Goal: Transaction & Acquisition: Purchase product/service

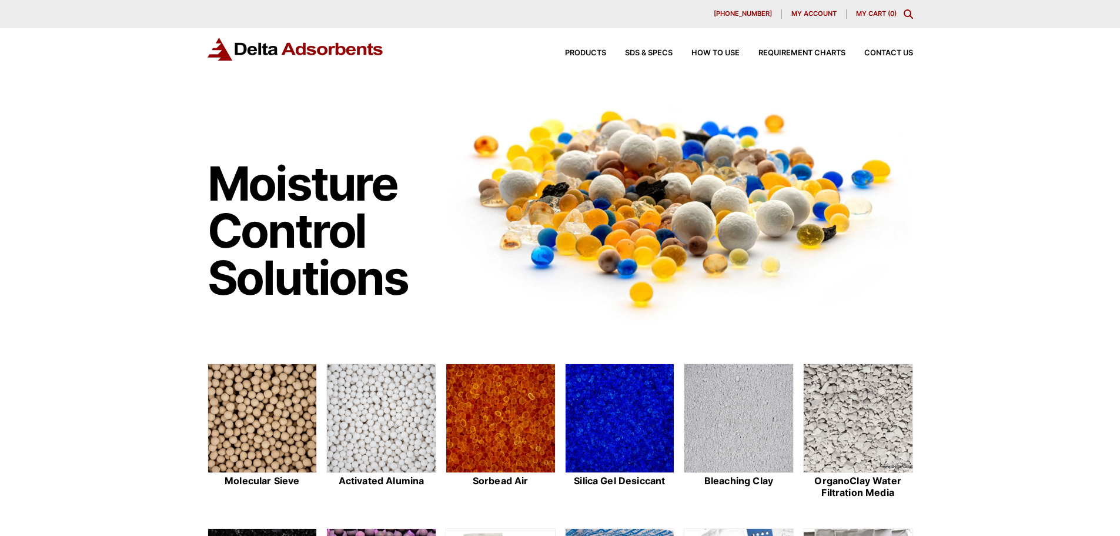
click at [905, 15] on icon "Toggle Modal Content" at bounding box center [908, 13] width 9 height 9
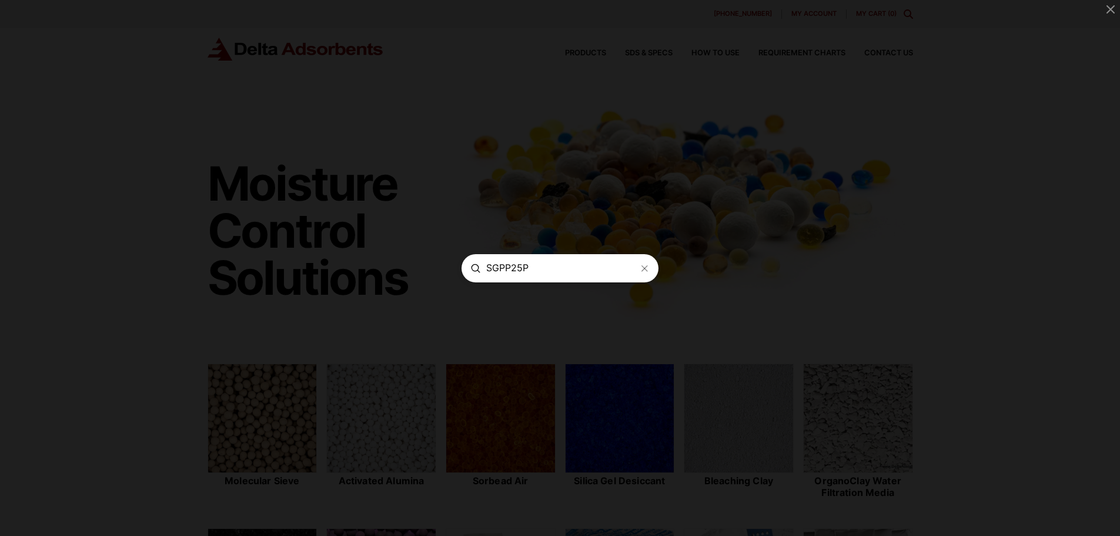
type input "SGPP25P"
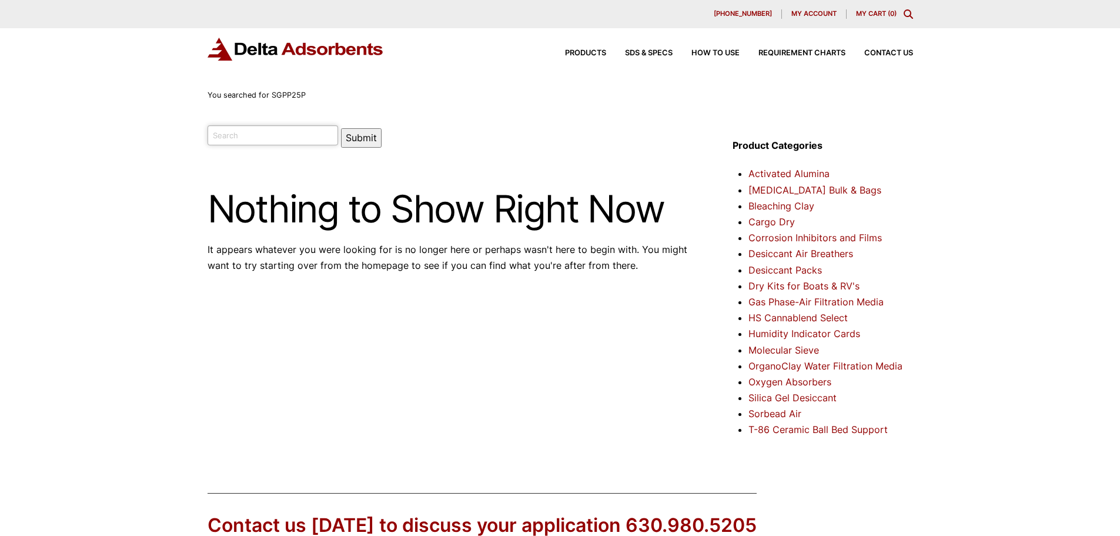
click at [216, 134] on input "search" at bounding box center [273, 135] width 131 height 20
type input ".25 Gram Silica Gel Pack"
click at [341, 128] on button "Submit" at bounding box center [361, 137] width 41 height 19
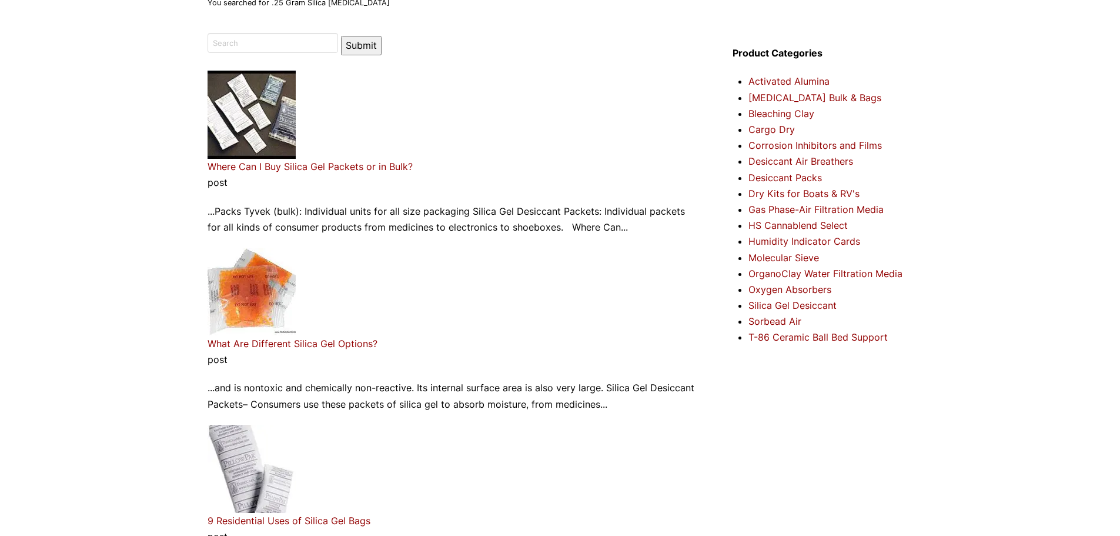
scroll to position [59, 0]
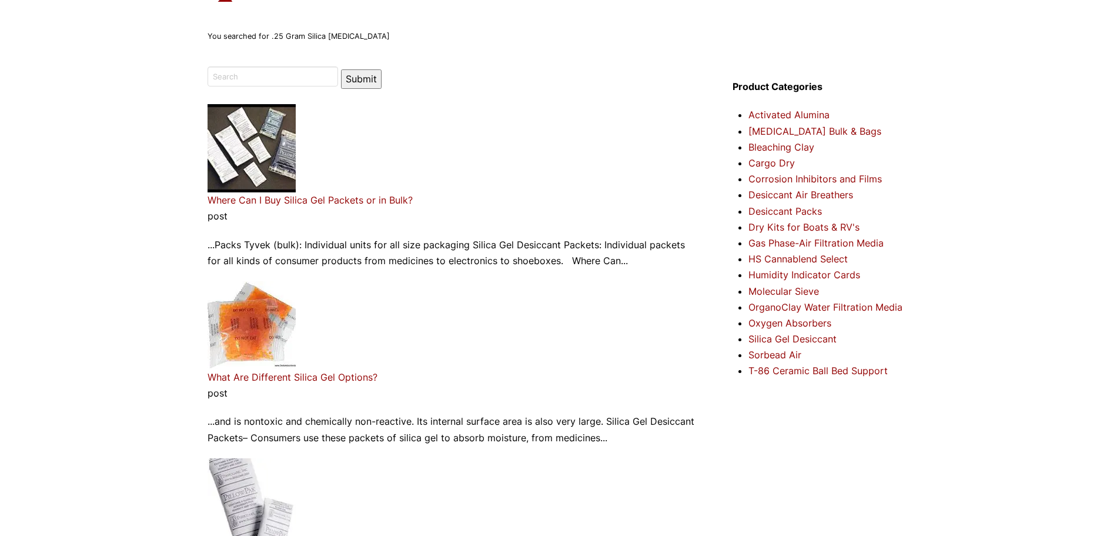
click at [273, 200] on link "Where Can I Buy Silica Gel Packets or in Bulk?" at bounding box center [310, 200] width 205 height 12
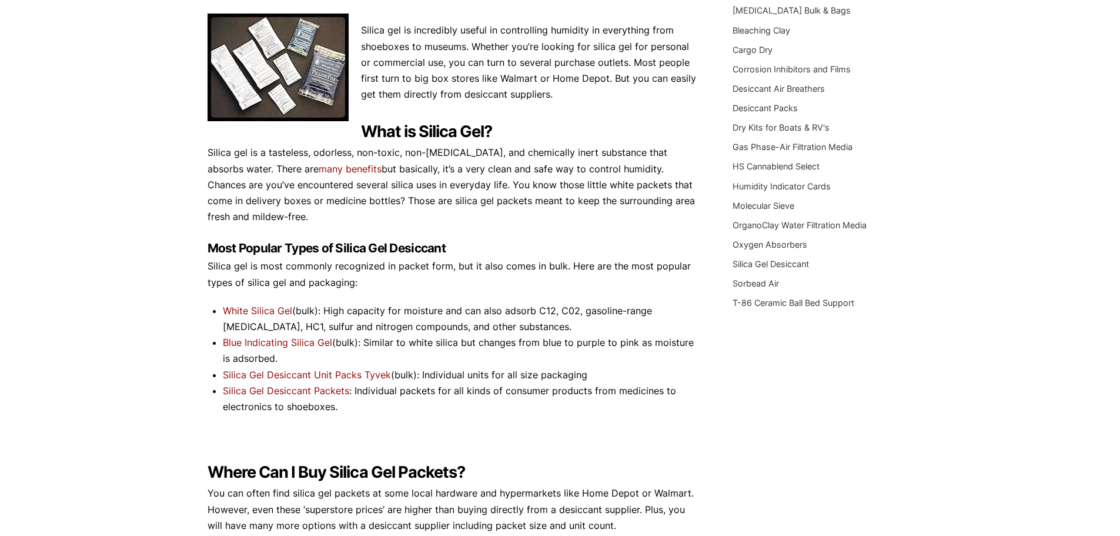
scroll to position [235, 0]
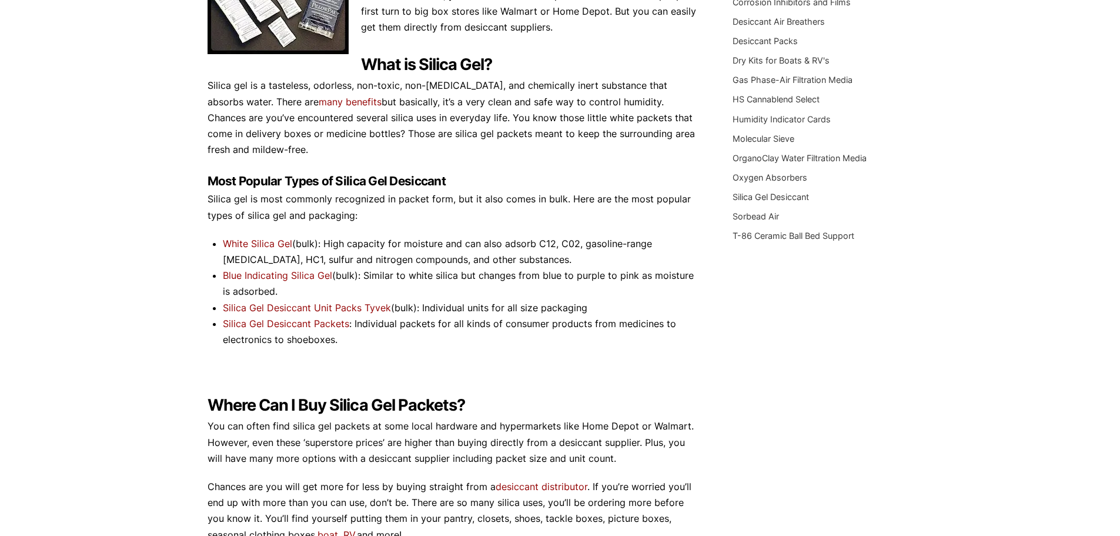
click at [279, 308] on link "Silica Gel Desiccant Unit Packs Tyvek" at bounding box center [307, 308] width 168 height 12
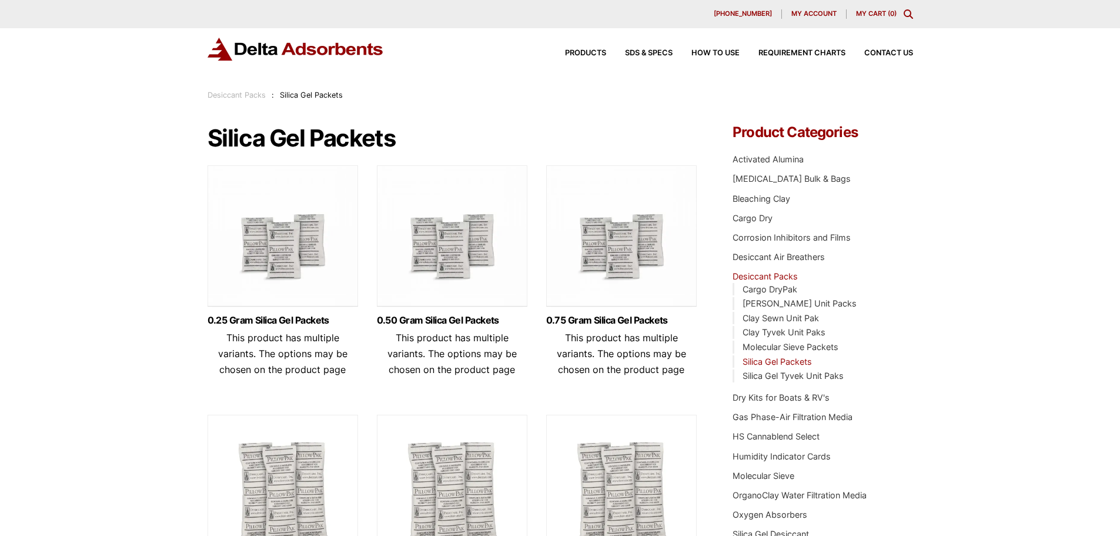
click at [287, 264] on img at bounding box center [283, 238] width 151 height 147
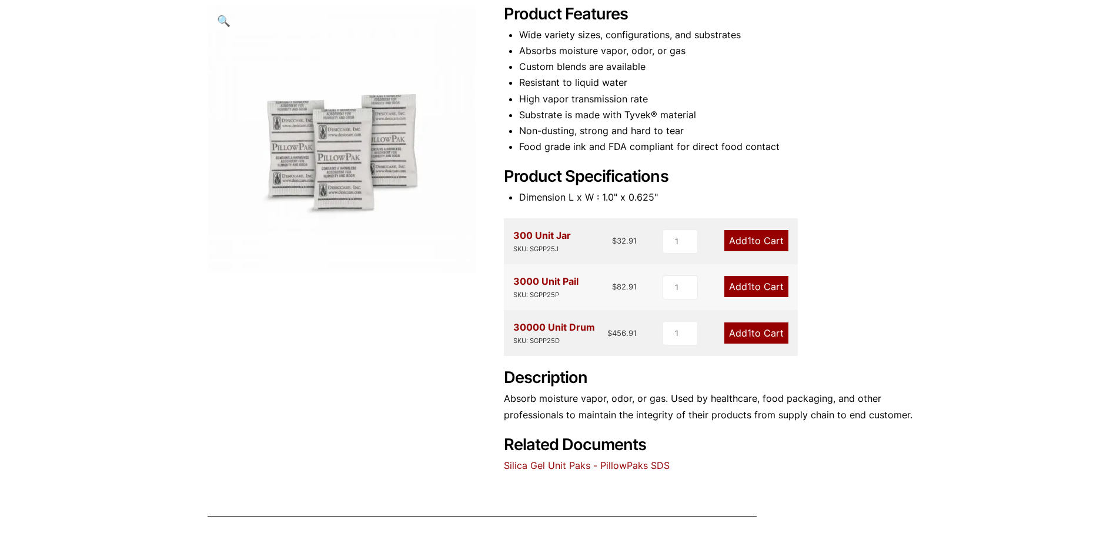
scroll to position [176, 0]
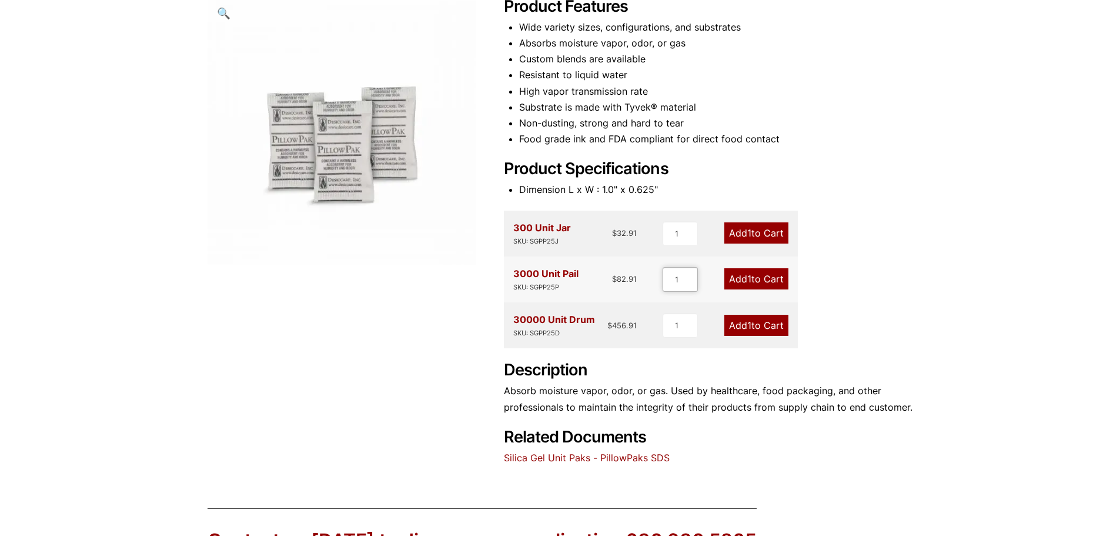
click at [684, 285] on input "1" at bounding box center [680, 279] width 35 height 25
type input "1"
click at [760, 278] on link "Add 1 to Cart" at bounding box center [757, 278] width 64 height 21
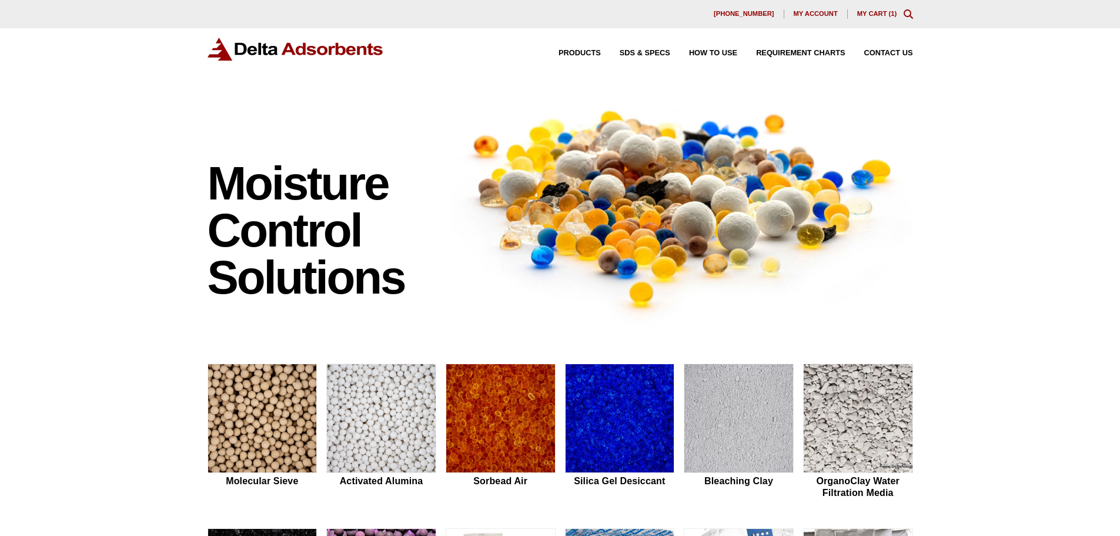
click at [868, 12] on link "My Cart ( 1 )" at bounding box center [878, 13] width 40 height 7
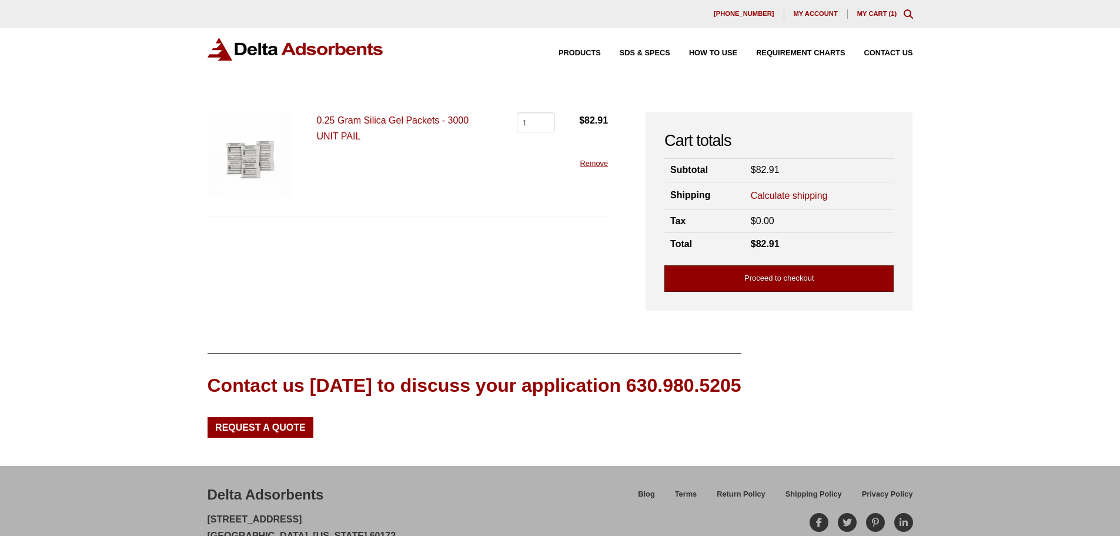
click at [790, 274] on link "Proceed to checkout" at bounding box center [779, 278] width 229 height 26
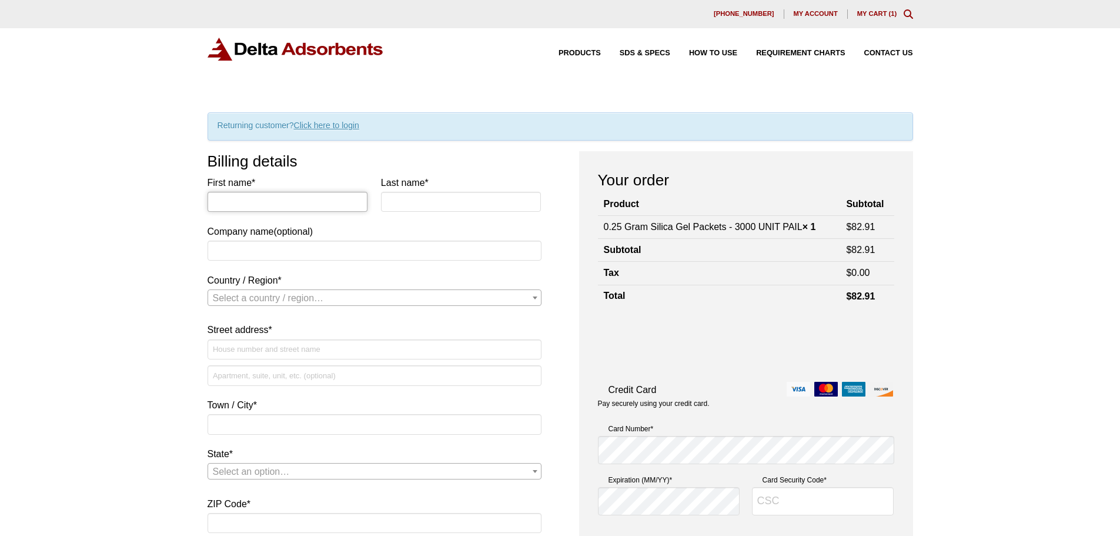
click at [271, 204] on input "First name *" at bounding box center [288, 202] width 161 height 20
type input "[PERSON_NAME]"
type input "Heaven on Earth Inc"
select select "US"
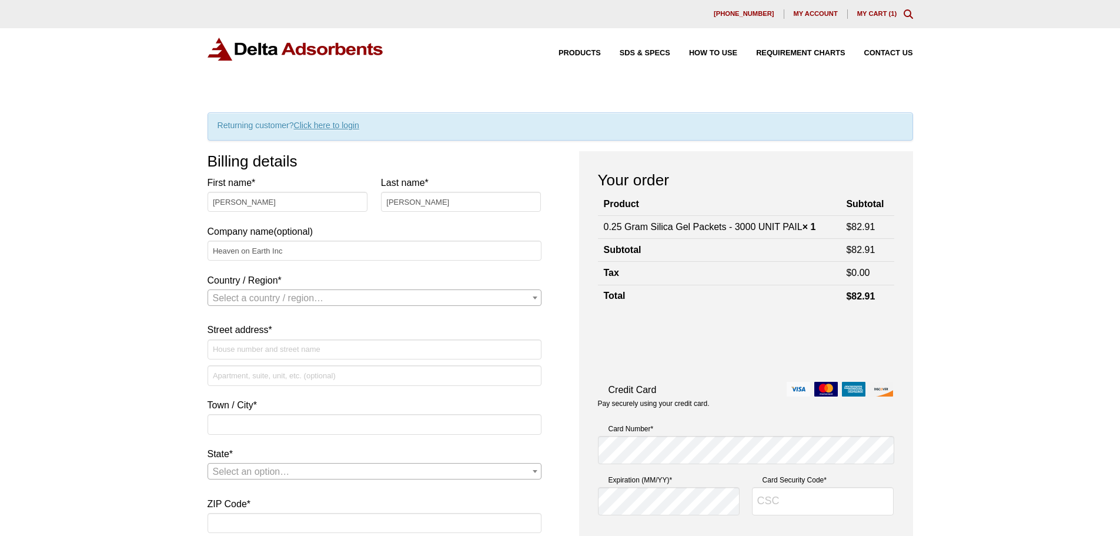
type input "[STREET_ADDRESS]"
type input "Azalea"
type input "97410"
type input "5418373700"
type input "[EMAIL_ADDRESS][DOMAIN_NAME]"
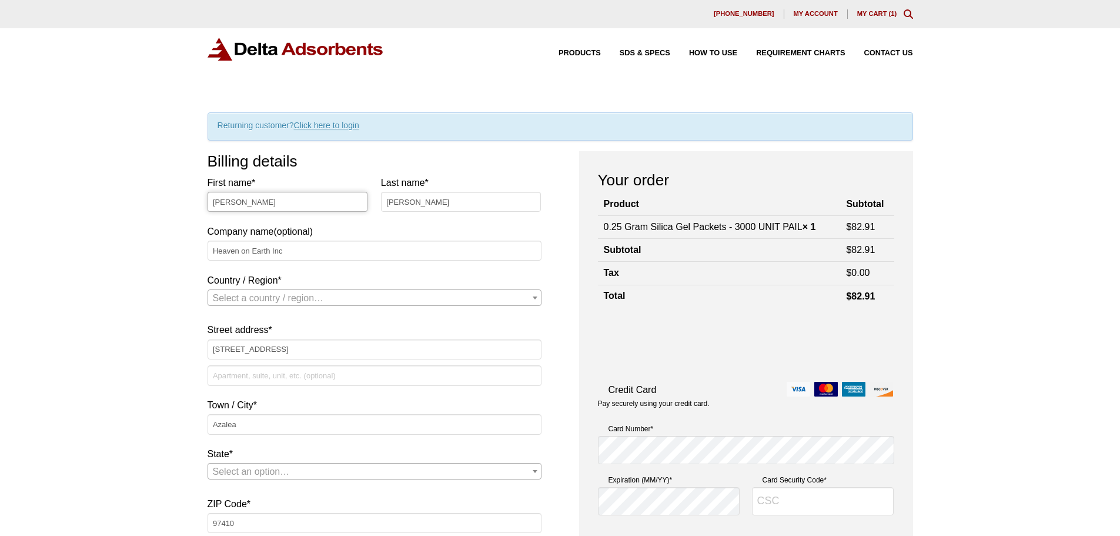
select select "US"
select select "OR"
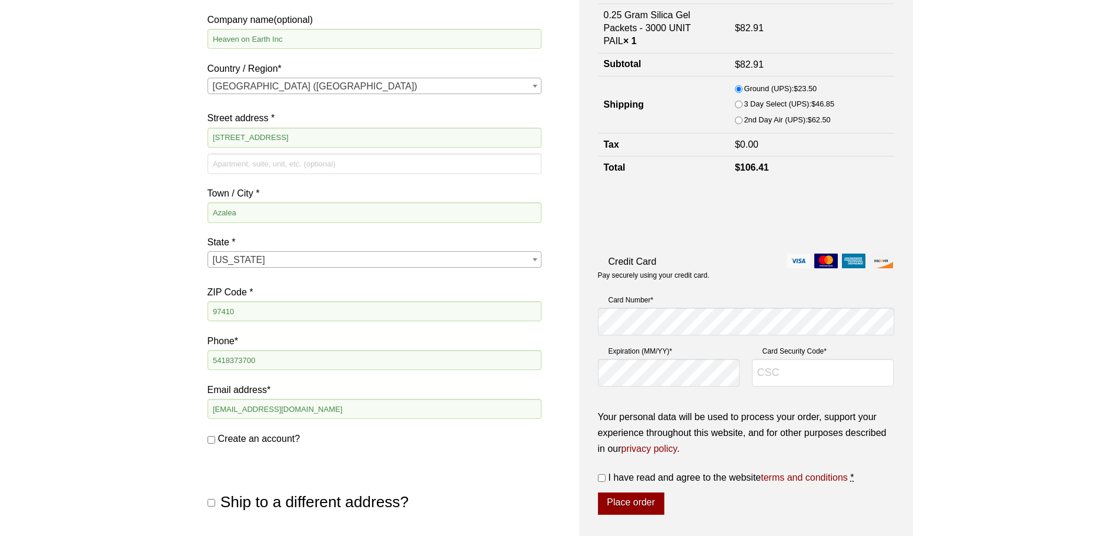
scroll to position [235, 0]
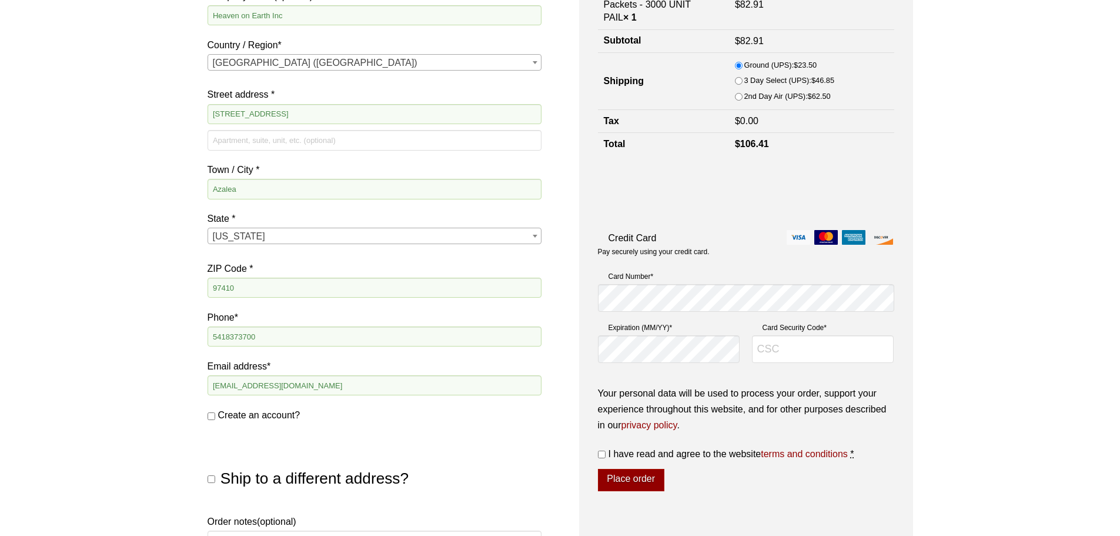
click at [213, 416] on input "Create an account?" at bounding box center [212, 416] width 8 height 8
checkbox input "true"
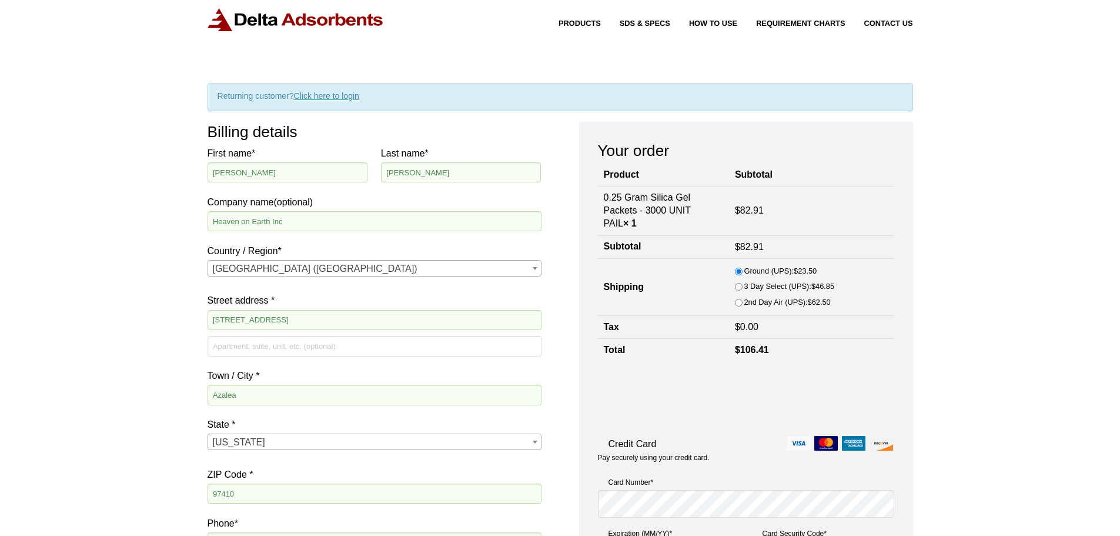
scroll to position [0, 0]
